Goal: Task Accomplishment & Management: Manage account settings

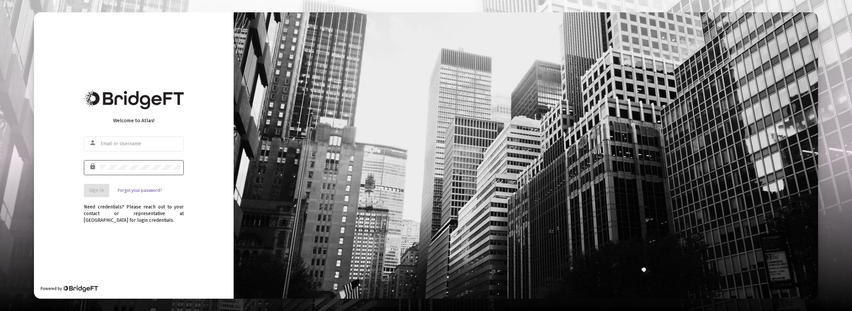
type input "[PERSON_NAME][EMAIL_ADDRESS][DOMAIN_NAME]"
click at [94, 189] on span "Sign In" at bounding box center [96, 190] width 15 height 6
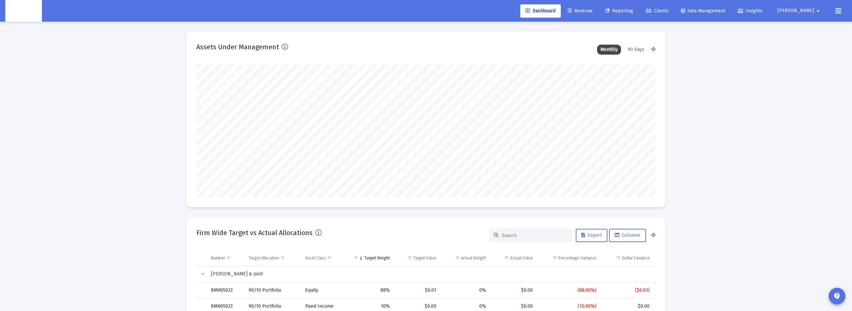
scroll to position [133, 247]
click at [632, 10] on span "Reporting" at bounding box center [619, 11] width 28 height 6
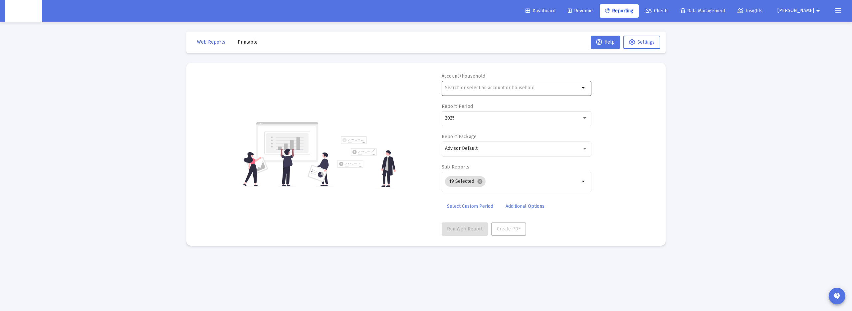
click at [507, 89] on input "text" at bounding box center [512, 87] width 135 height 5
paste input "4QN05076"
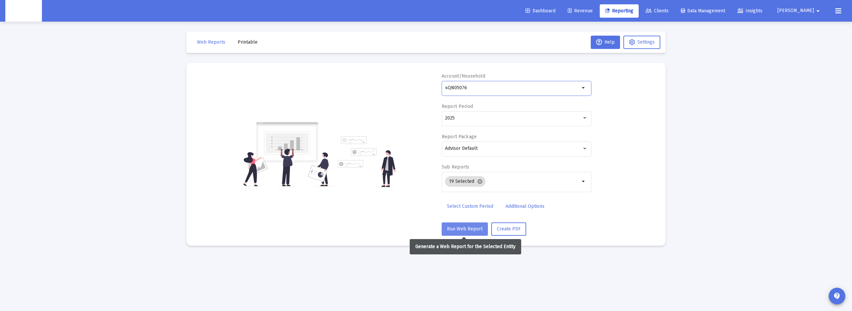
type input "4QN05076"
click at [461, 235] on button "Run Web Report" at bounding box center [464, 228] width 46 height 13
click at [668, 12] on span "Clients" at bounding box center [656, 11] width 23 height 6
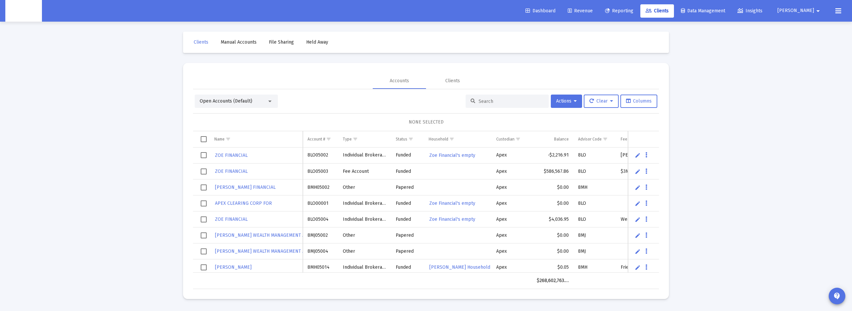
click at [486, 98] on input at bounding box center [510, 101] width 65 height 6
paste input "4QN05076"
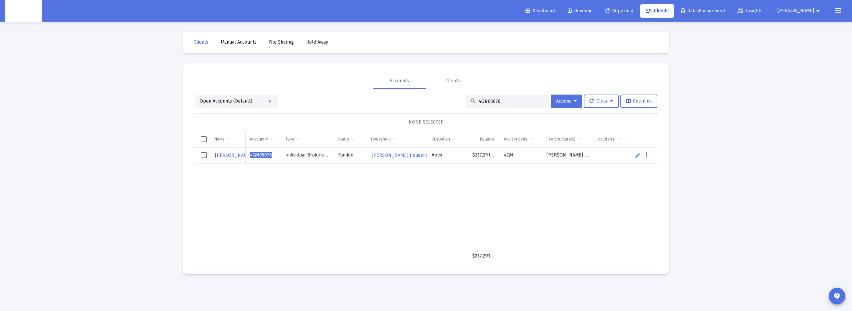
type input "4QN05076"
click at [258, 151] on td "4QN05076" at bounding box center [262, 155] width 35 height 16
click at [230, 153] on span "[PERSON_NAME]" at bounding box center [233, 155] width 37 height 6
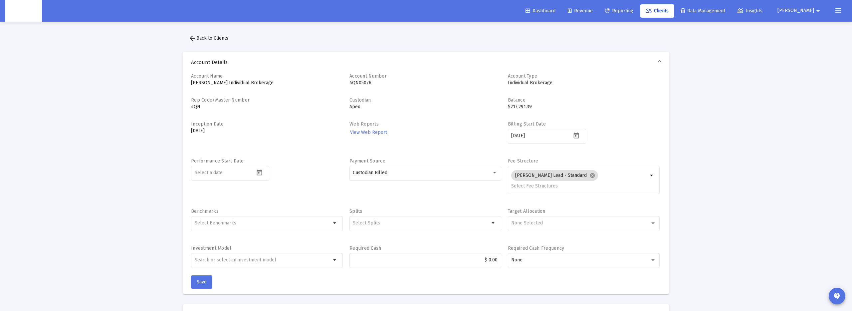
click at [340, 161] on div "Performance Start Date" at bounding box center [267, 180] width 152 height 44
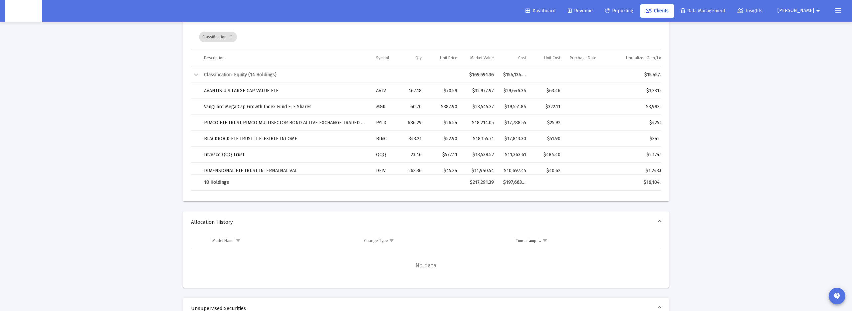
scroll to position [32, 2]
click at [818, 10] on mat-icon "arrow_drop_down" at bounding box center [818, 10] width 8 height 13
click at [804, 27] on span "Settings" at bounding box center [810, 28] width 20 height 16
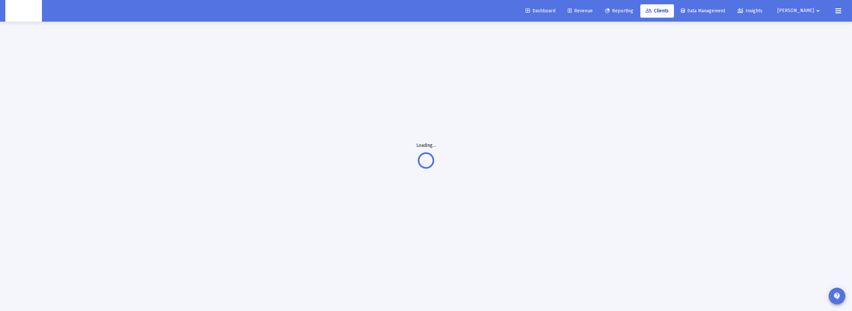
scroll to position [22, 0]
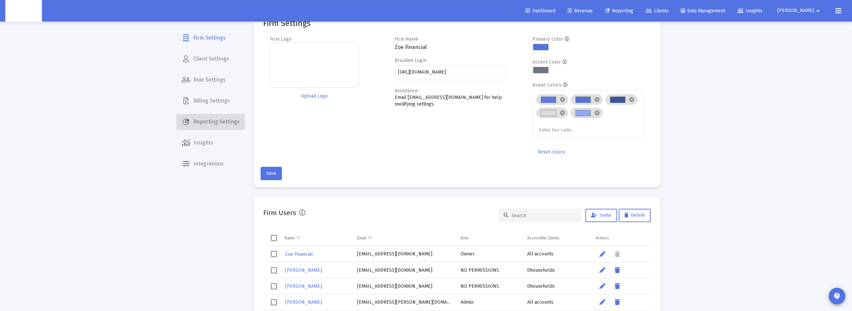
click at [220, 120] on span "Reporting Settings" at bounding box center [210, 122] width 69 height 16
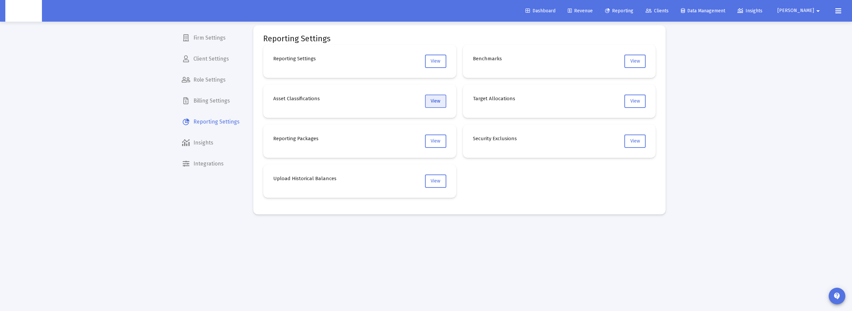
click at [441, 102] on button "View" at bounding box center [435, 100] width 21 height 13
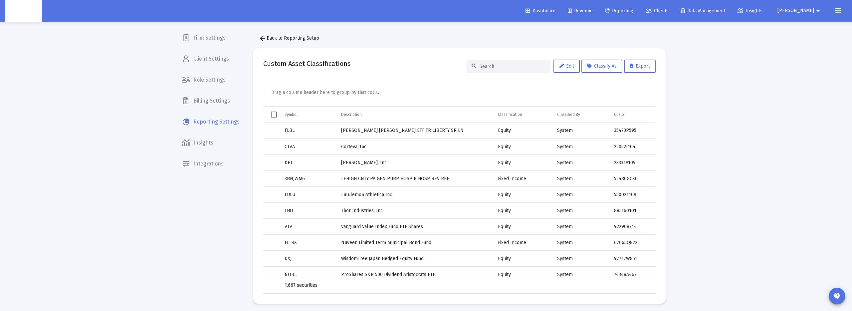
click at [498, 64] on input at bounding box center [511, 67] width 65 height 6
paste input "PYLD"
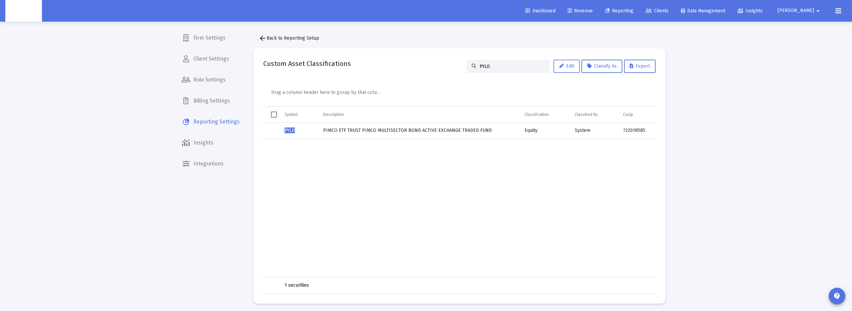
type input "PYLD"
click at [564, 67] on span "Edit" at bounding box center [566, 66] width 15 height 6
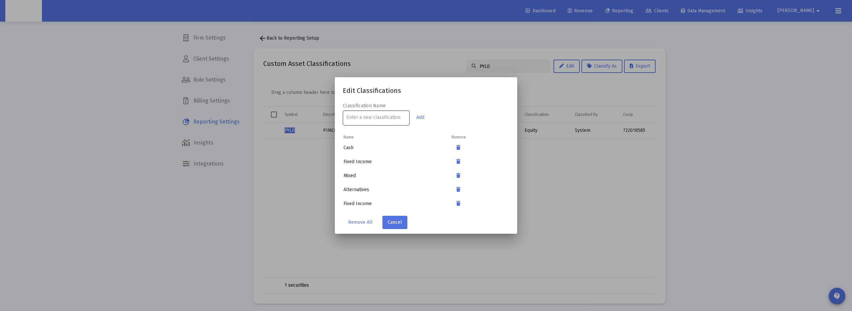
click at [354, 114] on div at bounding box center [376, 117] width 60 height 16
click at [371, 114] on div at bounding box center [376, 117] width 60 height 16
paste input "PYLD"
click at [387, 118] on input "PYLD" at bounding box center [376, 117] width 60 height 5
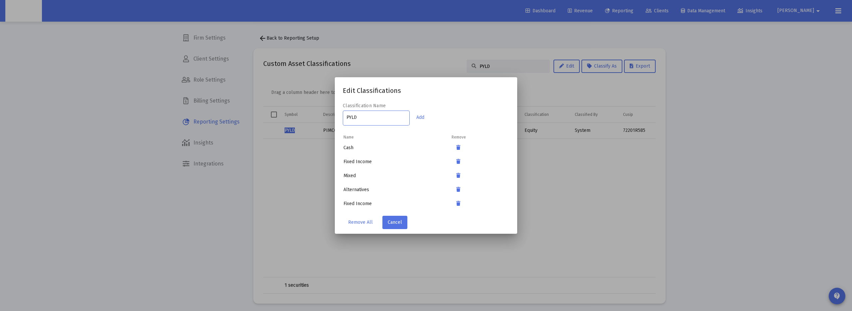
click at [387, 118] on input "PYLD" at bounding box center [376, 117] width 60 height 5
type input "PYLD"
click at [390, 220] on span "Cancel" at bounding box center [395, 222] width 14 height 6
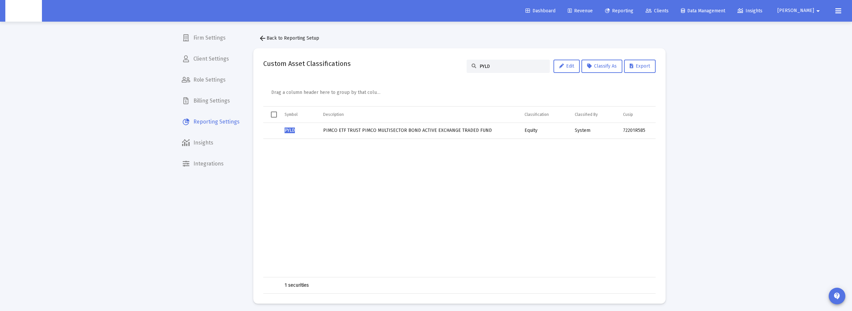
click at [575, 131] on td "System" at bounding box center [594, 131] width 48 height 16
click at [529, 133] on td "Equity" at bounding box center [545, 131] width 50 height 16
click at [598, 65] on span "Classify As" at bounding box center [602, 66] width 30 height 6
click at [609, 120] on button "Fixed Income" at bounding box center [601, 115] width 43 height 16
click at [514, 69] on input "PYLD" at bounding box center [511, 67] width 65 height 6
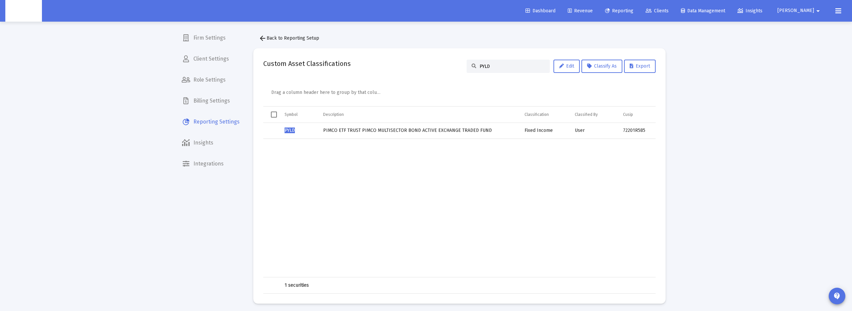
click at [514, 69] on input "PYLD" at bounding box center [511, 67] width 65 height 6
paste input "BINC"
type input "BINC"
click at [607, 67] on span "Classify As" at bounding box center [602, 66] width 30 height 6
click at [595, 115] on button "Fixed Income" at bounding box center [601, 115] width 43 height 16
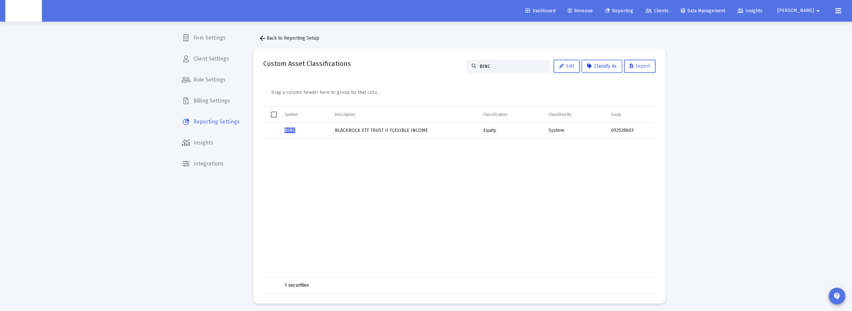
click at [609, 68] on span "Classify As" at bounding box center [602, 66] width 30 height 6
click at [601, 116] on button "Fixed Income" at bounding box center [601, 115] width 43 height 16
click at [456, 200] on td "Data grid" at bounding box center [404, 208] width 149 height 138
click at [273, 115] on span "Select all" at bounding box center [274, 114] width 6 height 6
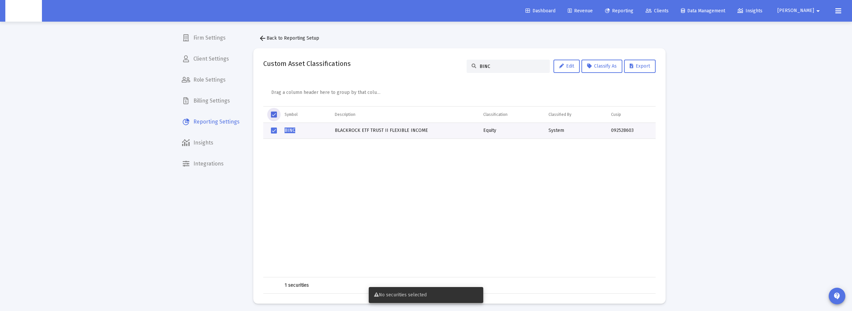
click at [300, 129] on td "BINC" at bounding box center [305, 131] width 50 height 16
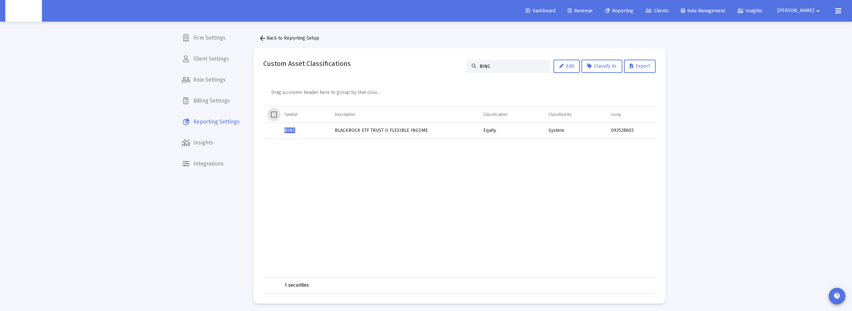
click at [274, 112] on span "Select all" at bounding box center [274, 114] width 6 height 6
click at [616, 66] on button "Classify As" at bounding box center [601, 66] width 41 height 13
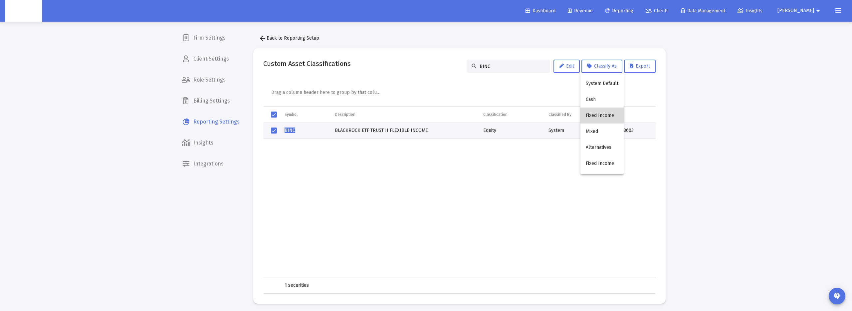
click at [606, 117] on button "Fixed Income" at bounding box center [601, 115] width 43 height 16
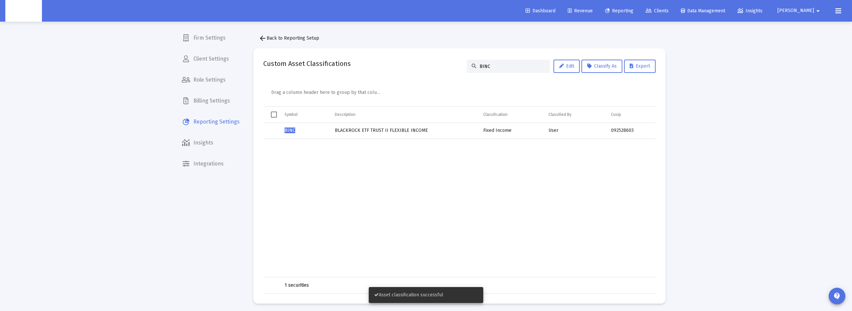
click at [460, 186] on td "Data grid" at bounding box center [404, 208] width 149 height 138
click at [481, 69] on input "BINC" at bounding box center [511, 67] width 65 height 6
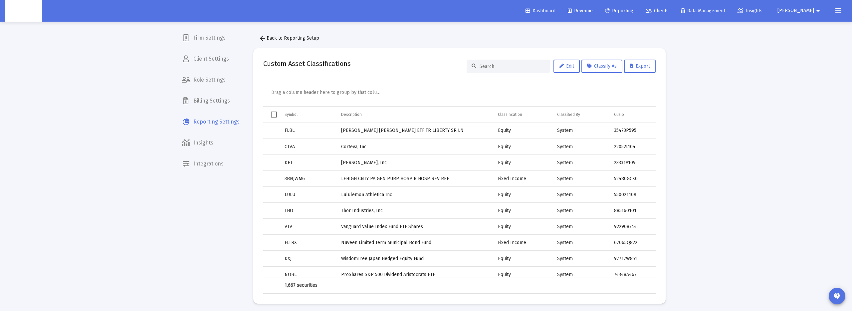
click at [504, 65] on input at bounding box center [511, 67] width 65 height 6
paste input "PYLD"
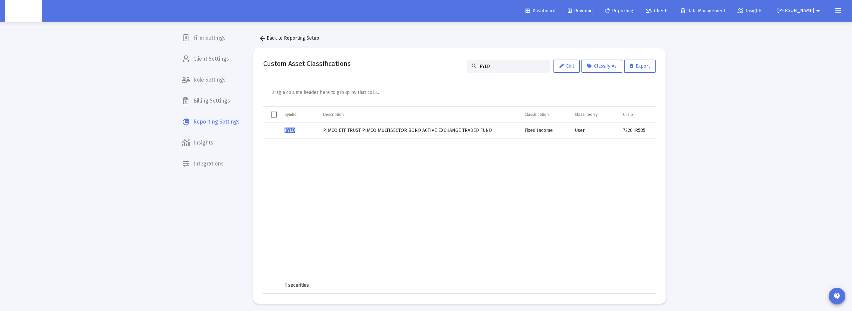
click at [489, 65] on input "PYLD" at bounding box center [511, 67] width 65 height 6
paste input "BINC"
type input "BINC"
click at [500, 85] on div "Drag a column header here to group by that column" at bounding box center [461, 93] width 380 height 25
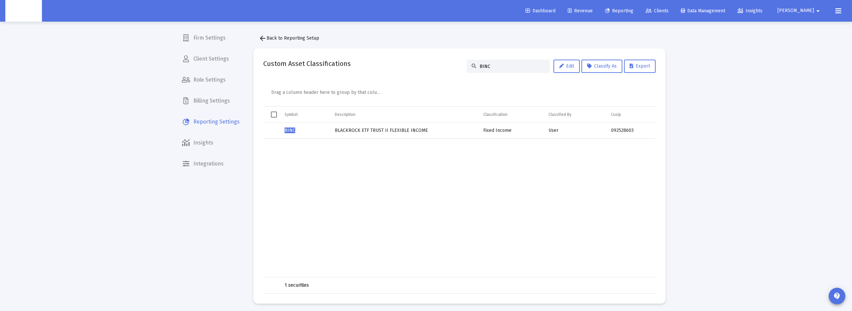
click at [668, 13] on span "Clients" at bounding box center [656, 11] width 23 height 6
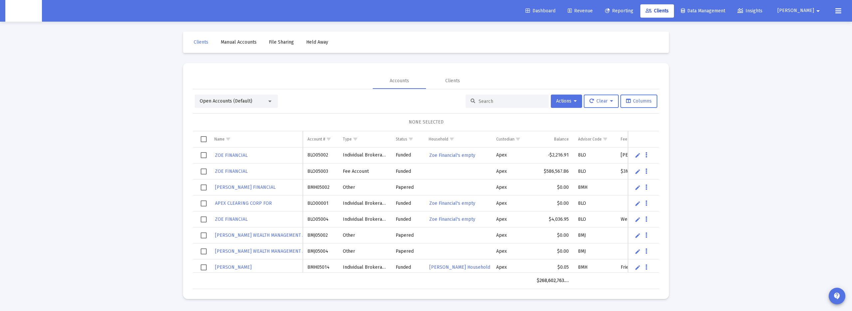
click at [486, 99] on input at bounding box center [510, 101] width 65 height 6
click at [486, 101] on input at bounding box center [510, 101] width 65 height 6
paste input "4QN05076"
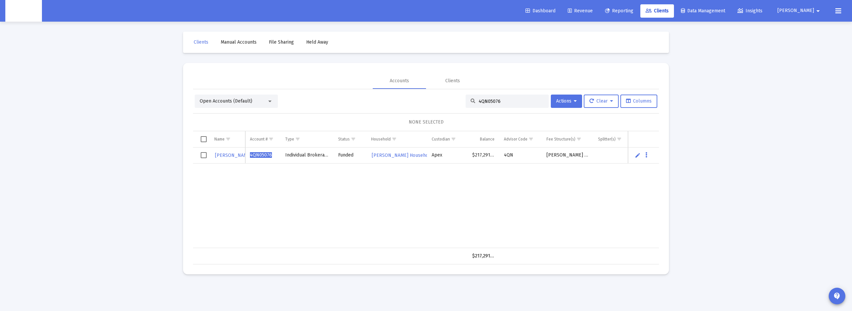
type input "4QN05076"
click at [228, 155] on span "[PERSON_NAME]" at bounding box center [233, 155] width 37 height 6
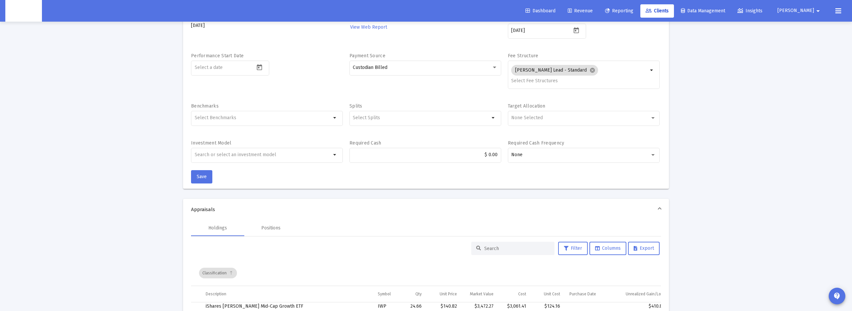
scroll to position [100, 0]
